Goal: Information Seeking & Learning: Learn about a topic

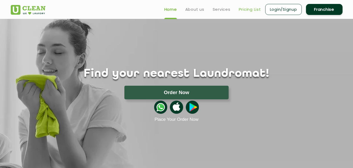
click at [250, 9] on link "Pricing List" at bounding box center [250, 9] width 22 height 6
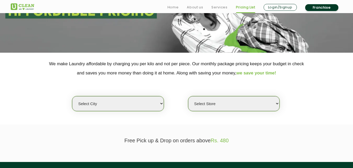
scroll to position [80, 0]
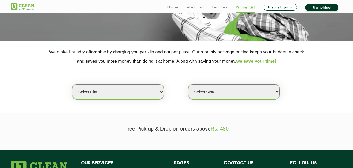
click at [160, 92] on select "Select city [GEOGRAPHIC_DATA] [GEOGRAPHIC_DATA] [GEOGRAPHIC_DATA] [GEOGRAPHIC_D…" at bounding box center [118, 91] width 92 height 15
click at [129, 95] on select "Select city [GEOGRAPHIC_DATA] [GEOGRAPHIC_DATA] [GEOGRAPHIC_DATA] [GEOGRAPHIC_D…" at bounding box center [118, 91] width 92 height 15
select select "41"
click at [72, 84] on select "Select city [GEOGRAPHIC_DATA] [GEOGRAPHIC_DATA] [GEOGRAPHIC_DATA] [GEOGRAPHIC_D…" at bounding box center [118, 91] width 92 height 15
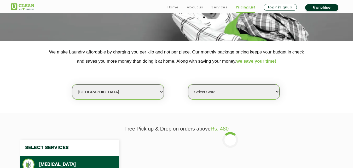
click at [252, 91] on select "Select Store [GEOGRAPHIC_DATA]" at bounding box center [234, 91] width 92 height 15
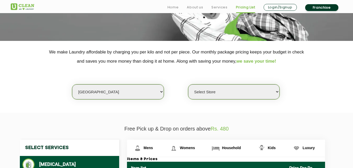
select select "308"
click at [188, 84] on select "Select Store [GEOGRAPHIC_DATA]" at bounding box center [234, 91] width 92 height 15
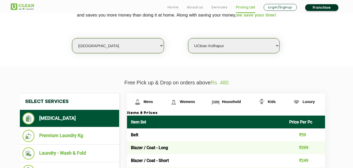
scroll to position [194, 0]
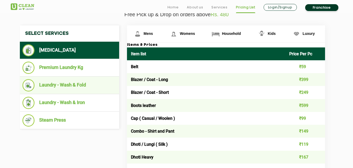
click at [60, 84] on li "Laundry - Wash & Fold" at bounding box center [69, 85] width 94 height 12
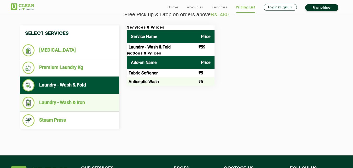
click at [81, 101] on li "Laundry - Wash & Iron" at bounding box center [69, 102] width 94 height 12
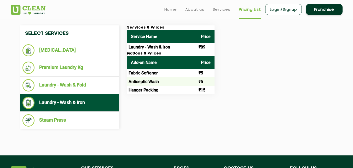
scroll to position [158, 0]
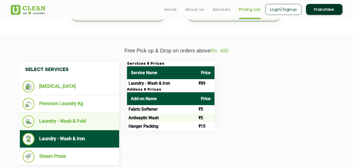
click at [64, 121] on li "Laundry - Wash & Fold" at bounding box center [69, 121] width 94 height 12
